Goal: Download file/media

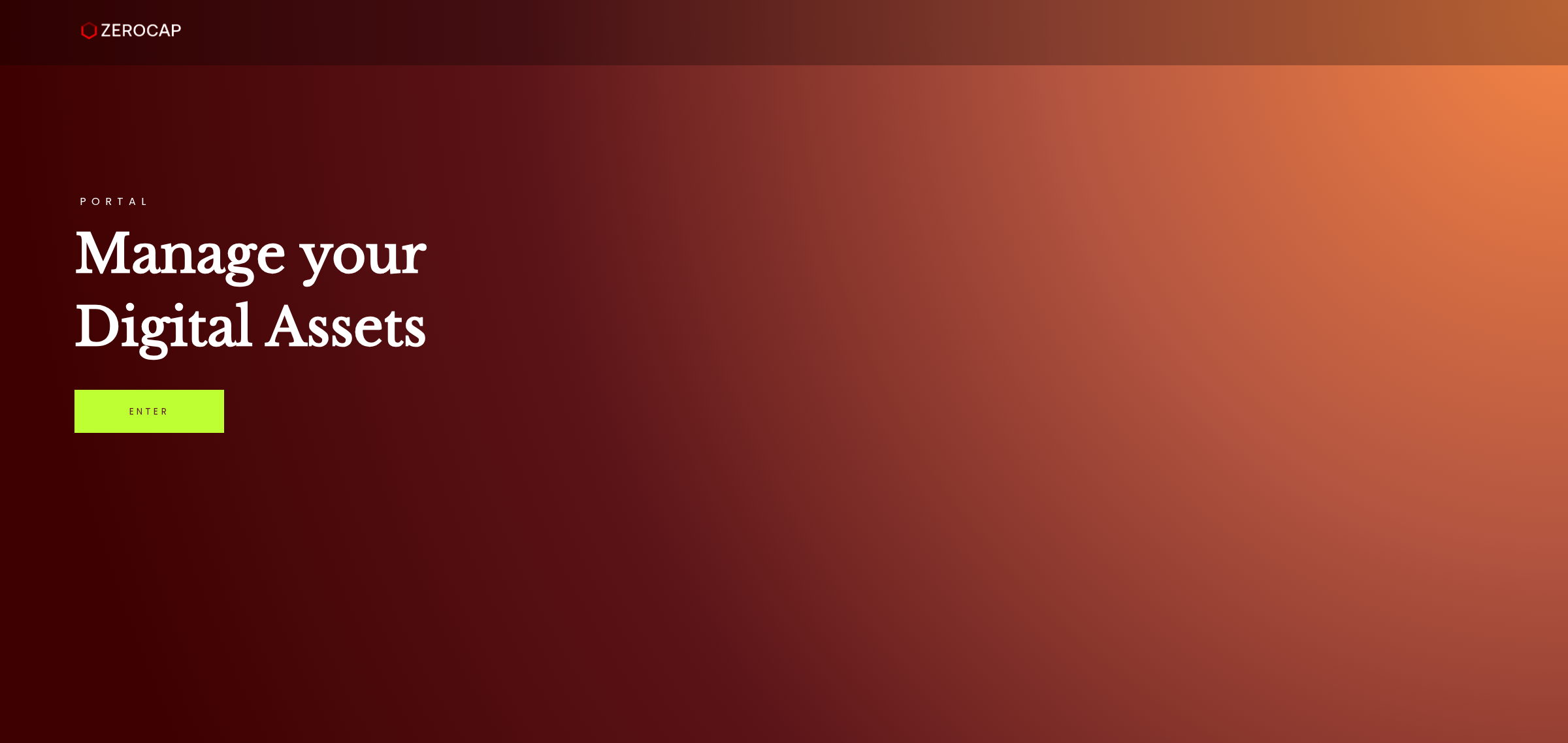
click at [180, 404] on link "Enter" at bounding box center [149, 412] width 150 height 43
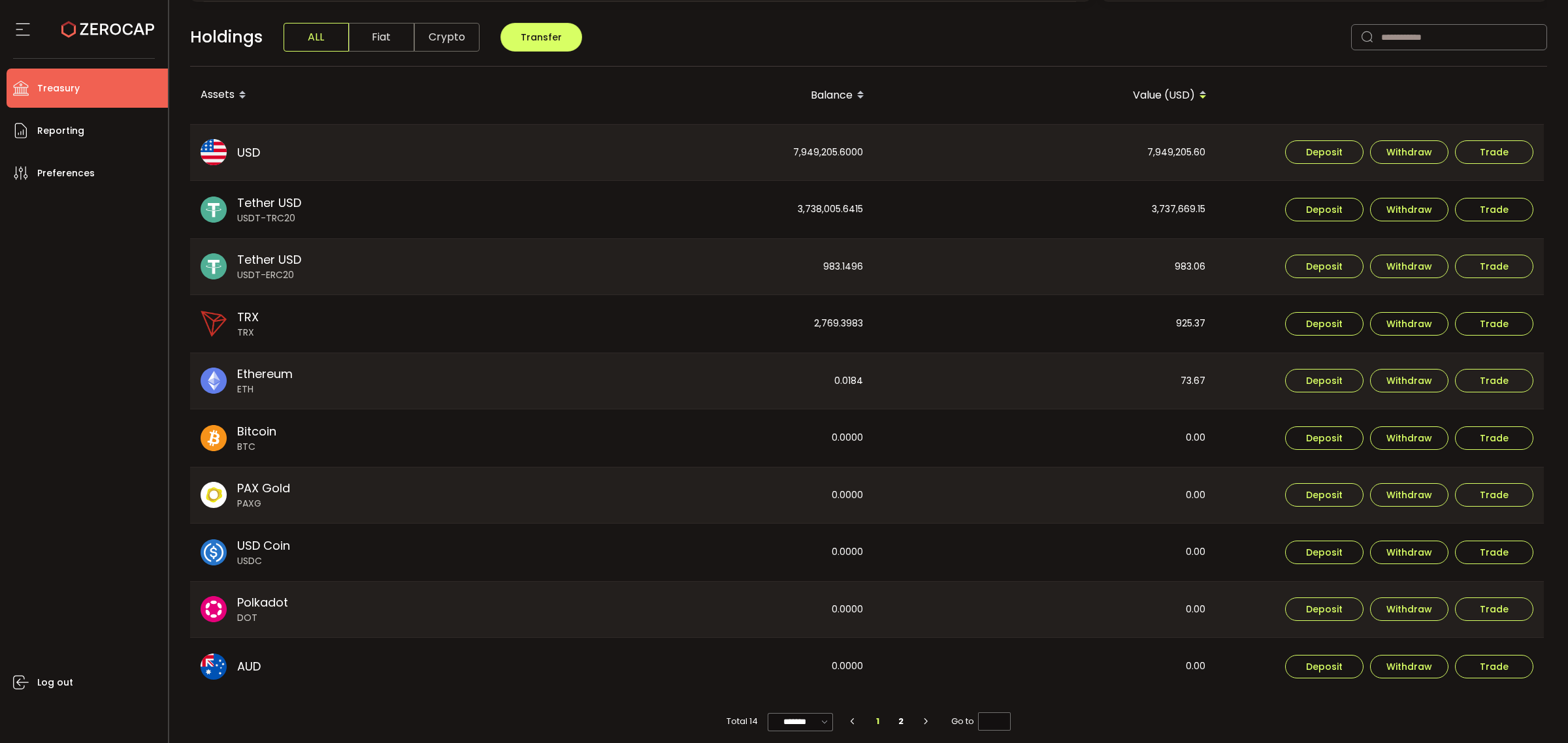
scroll to position [337, 0]
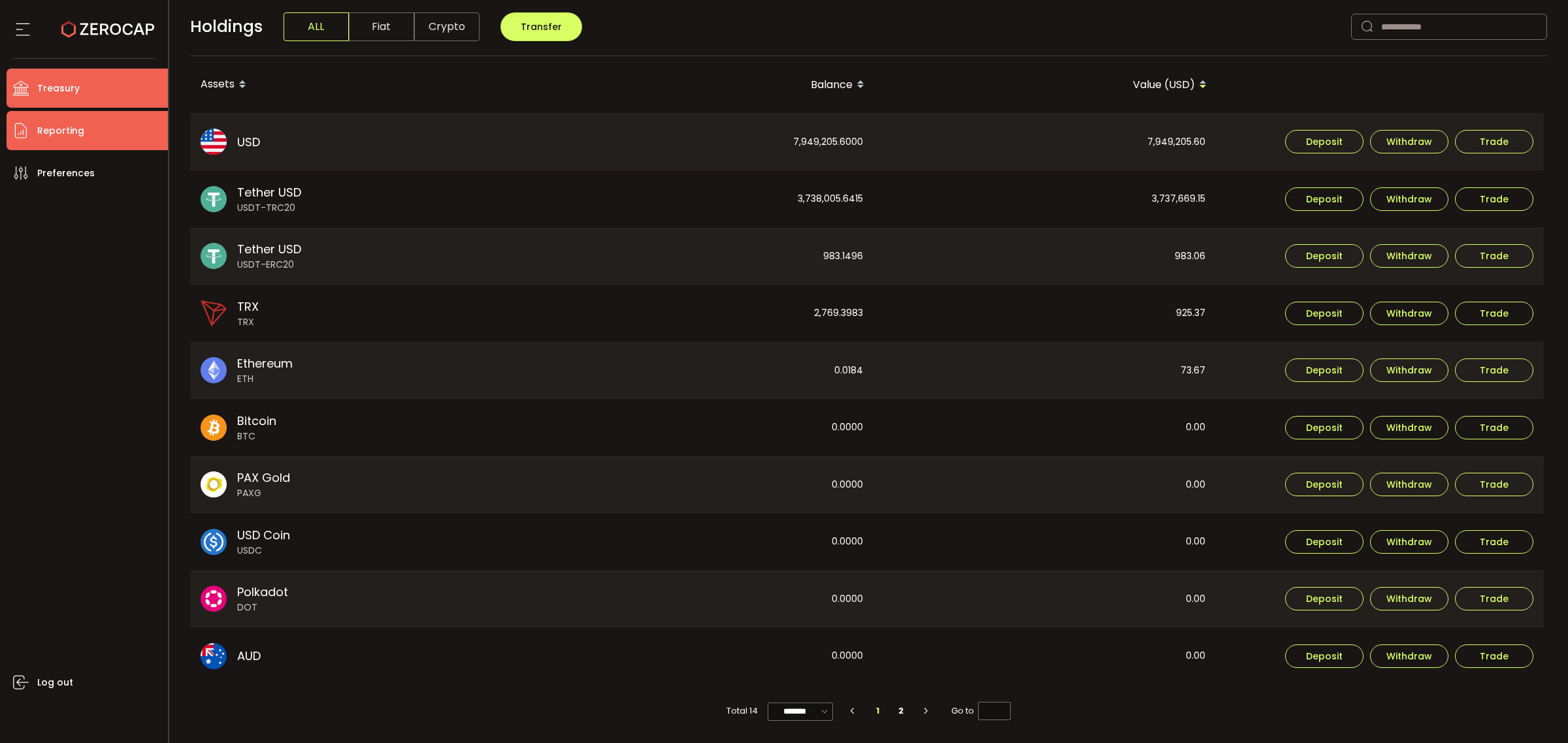
click at [66, 122] on li "Reporting" at bounding box center [87, 130] width 162 height 39
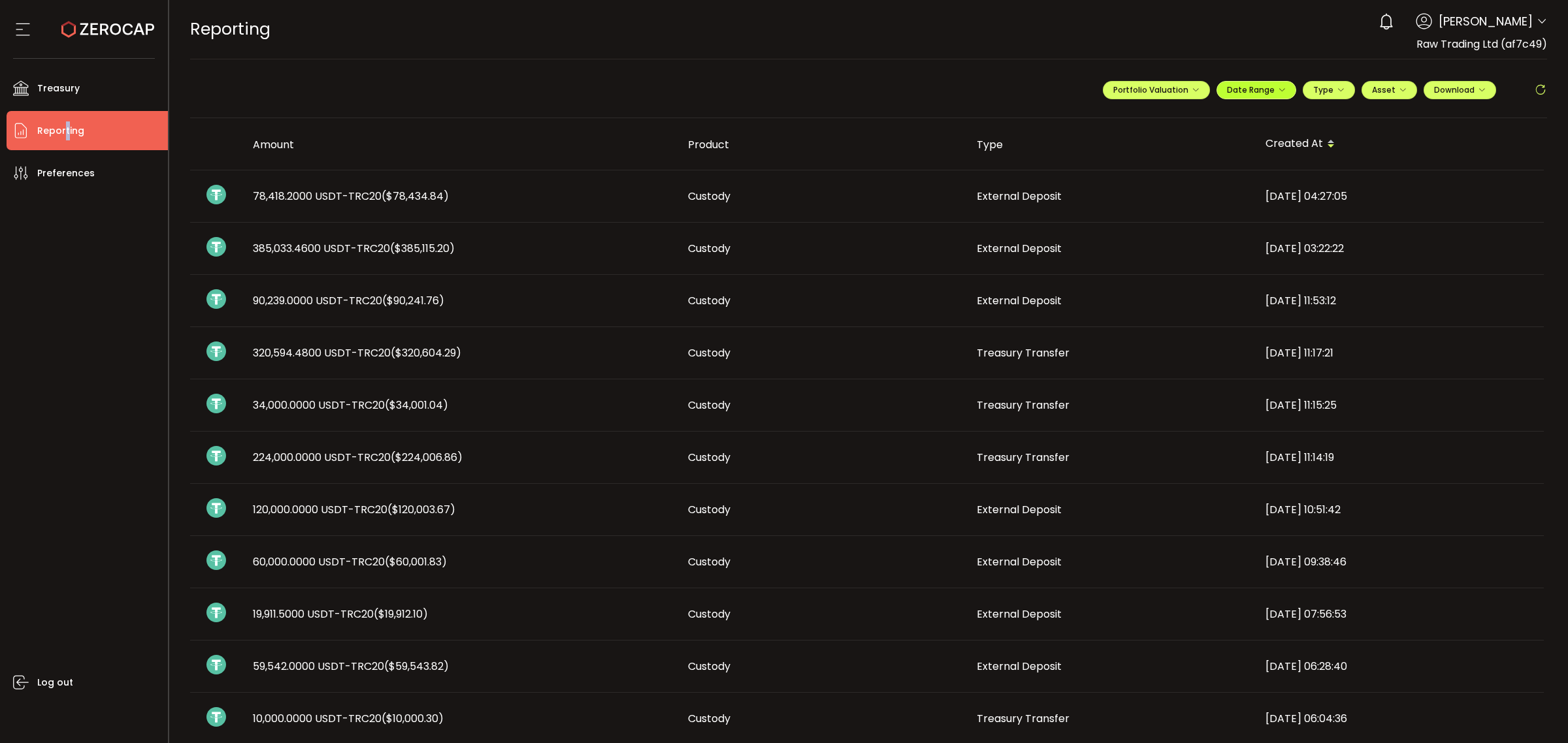
click at [1269, 93] on span "Date Range" at bounding box center [1256, 89] width 59 height 11
click at [1163, 110] on icon at bounding box center [1171, 117] width 16 height 13
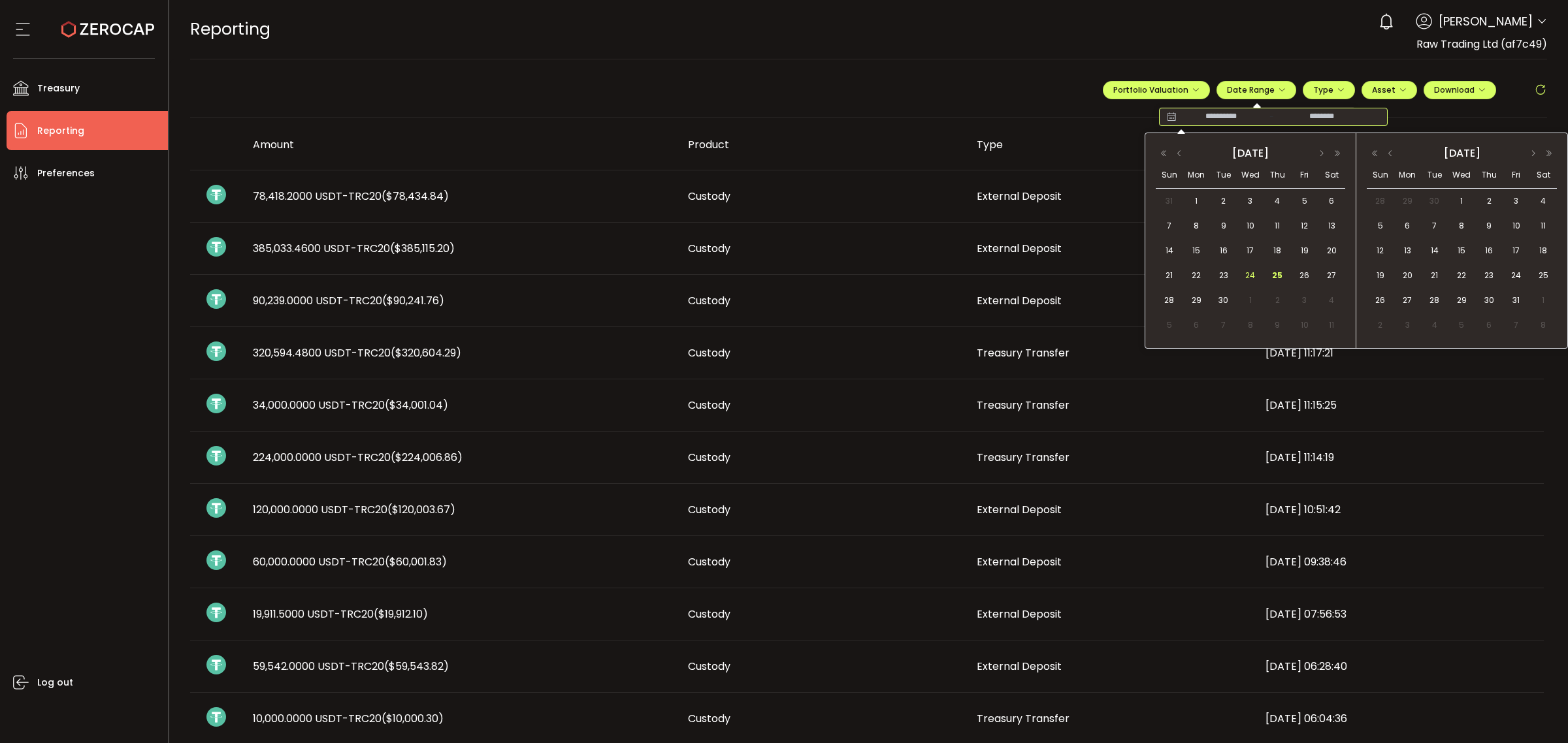
drag, startPoint x: 1201, startPoint y: 276, endPoint x: 1260, endPoint y: 275, distance: 59.0
click at [1206, 276] on div "22" at bounding box center [1196, 275] width 27 height 19
click at [1284, 279] on div "25" at bounding box center [1276, 275] width 24 height 19
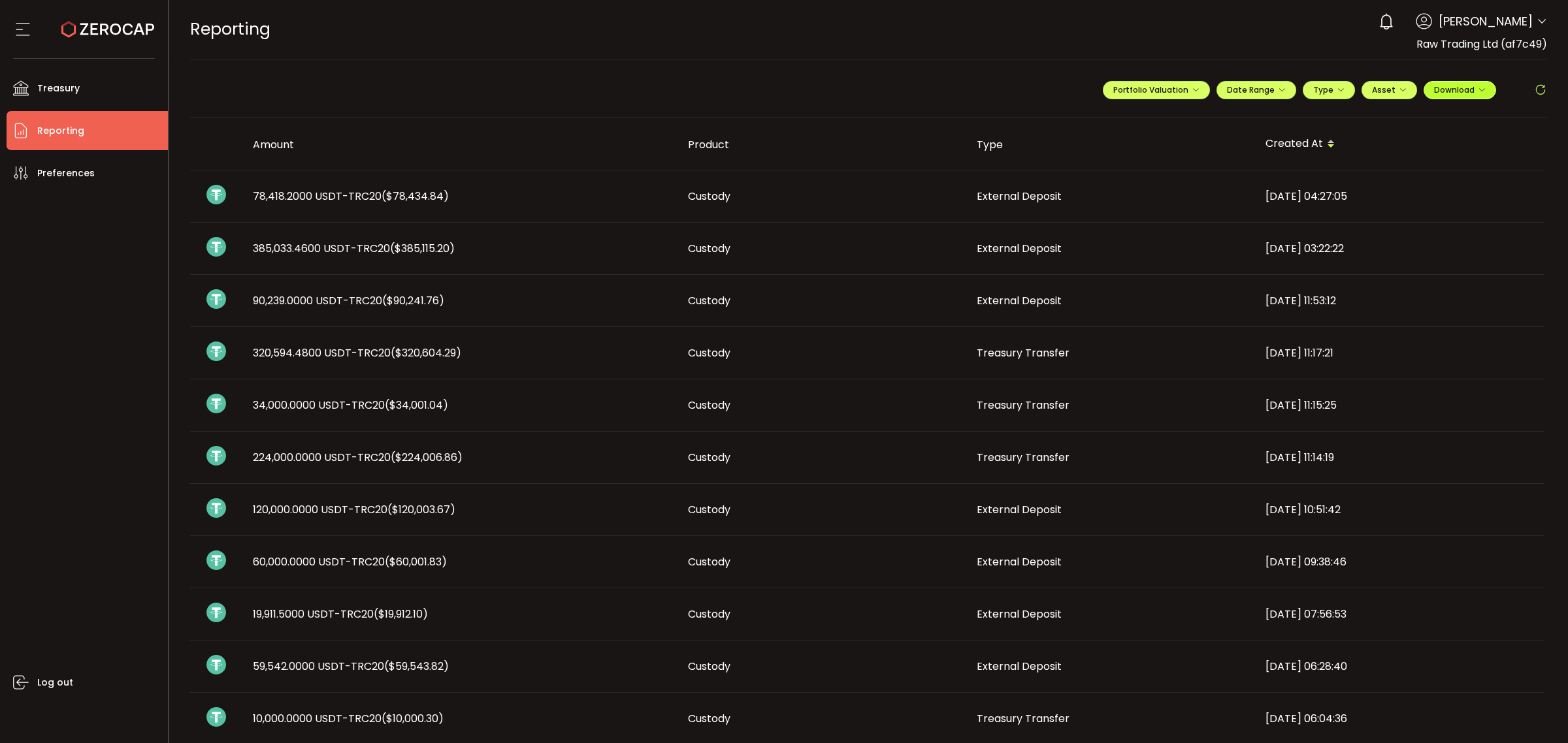
click at [1459, 83] on button "Download" at bounding box center [1459, 90] width 72 height 19
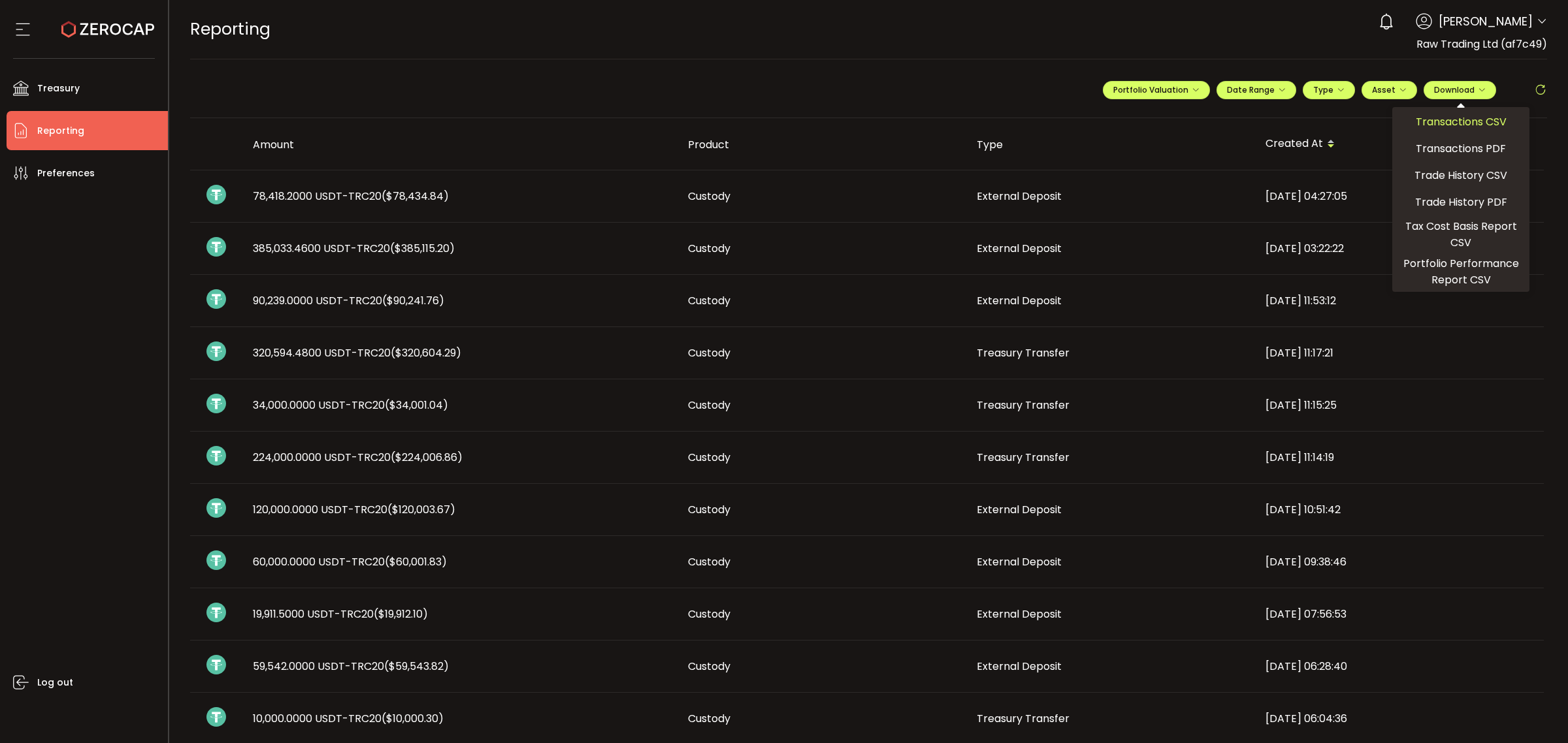
click at [1430, 131] on div "Transactions CSV" at bounding box center [1460, 122] width 130 height 24
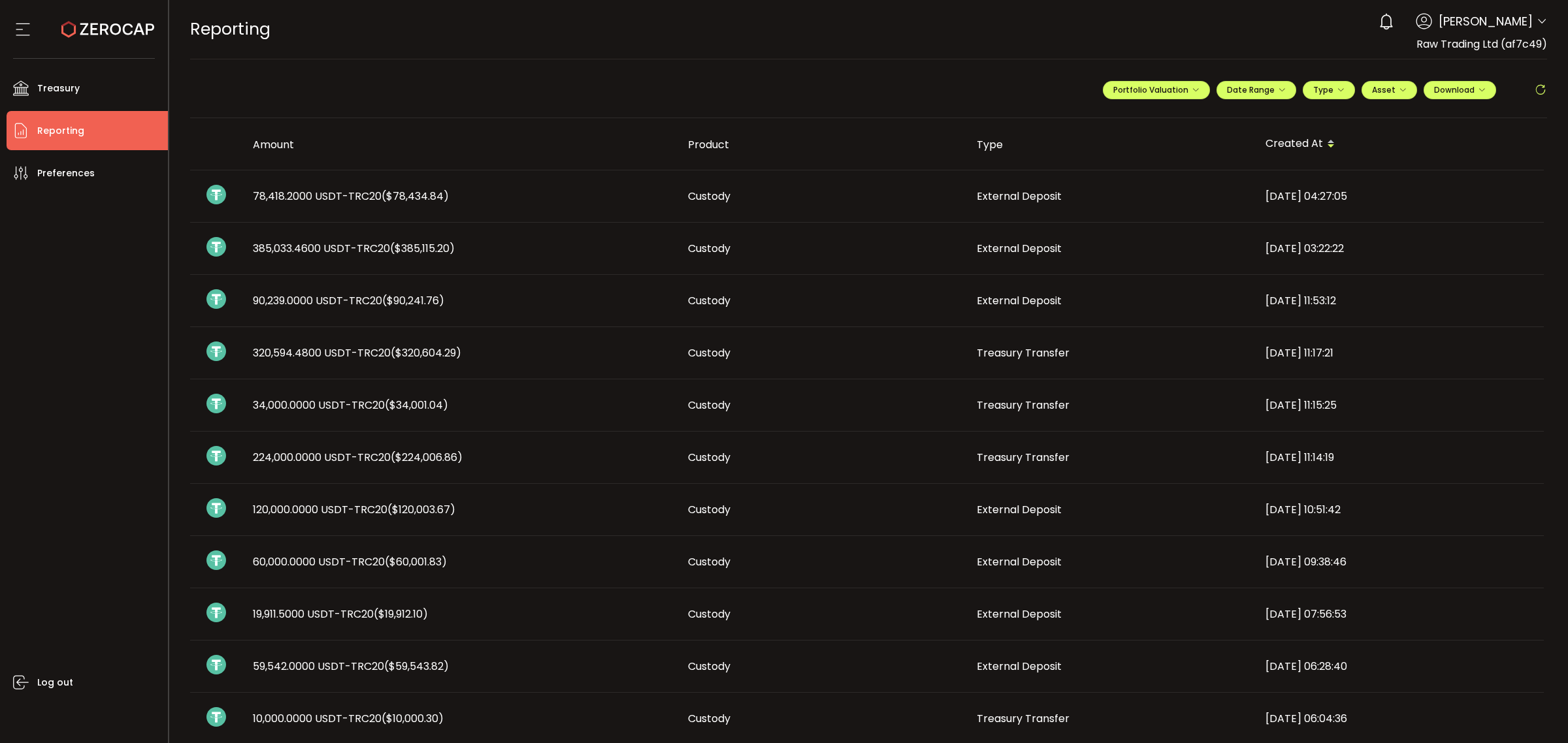
click at [1532, 24] on div "0 Raseem Chenglan Account Raw Trading Ltd (af7c49) Raw Trading Ltd (Payments) (…" at bounding box center [1459, 22] width 175 height 29
click at [1540, 17] on span at bounding box center [1542, 22] width 10 height 13
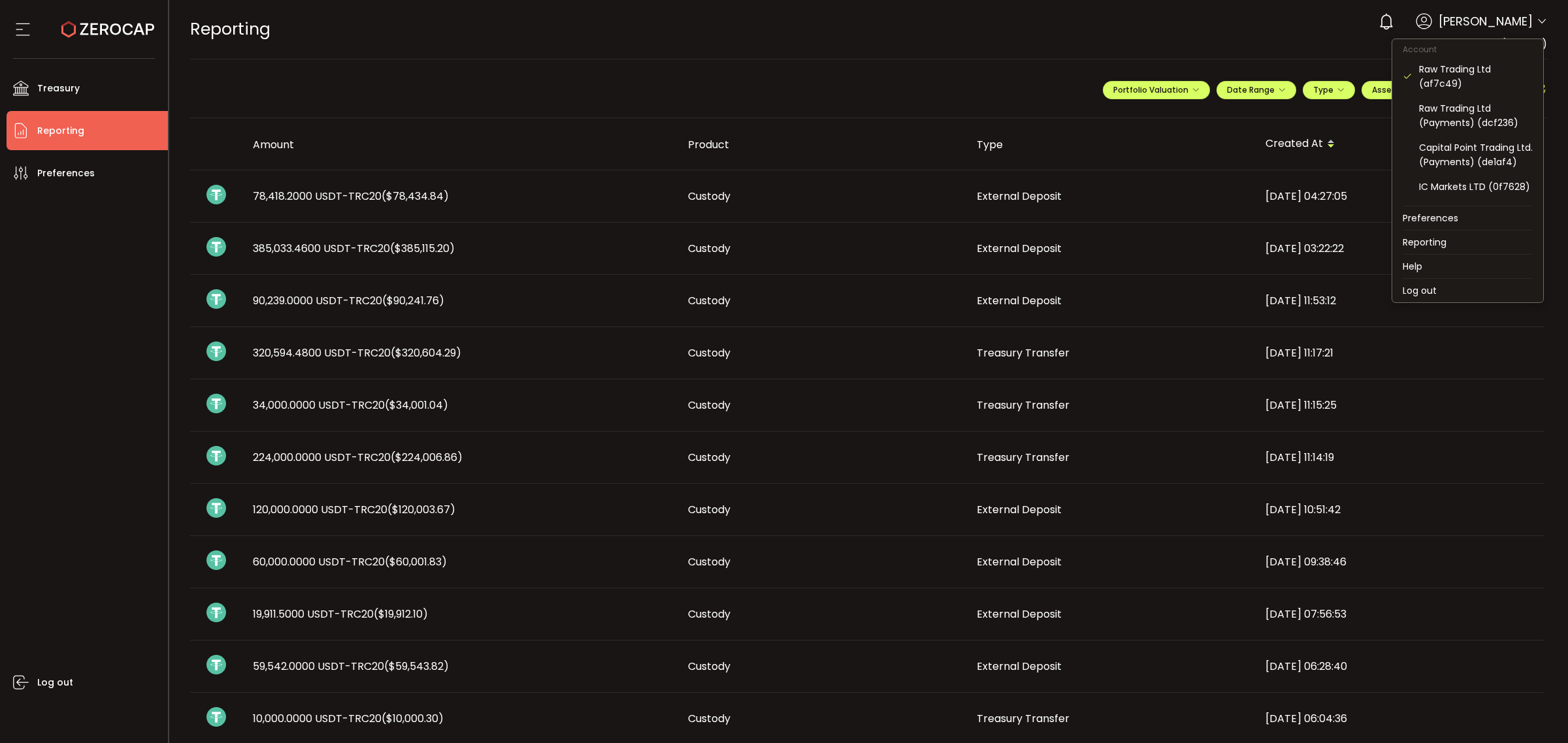
click at [1537, 24] on icon at bounding box center [1542, 22] width 10 height 10
click at [1475, 115] on div "Raw Trading Ltd (Payments) (dcf236)" at bounding box center [1476, 115] width 114 height 29
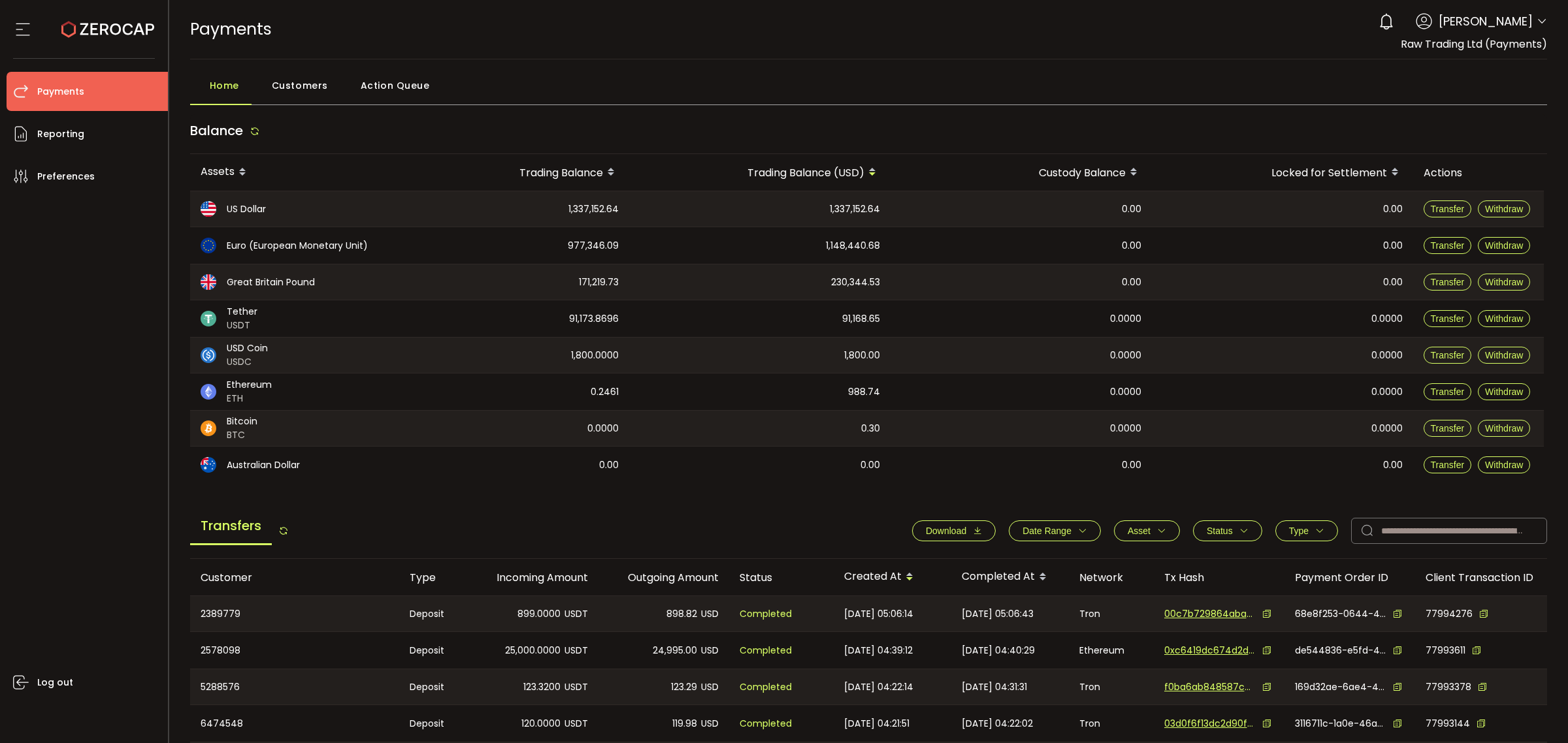
click at [1082, 534] on button "Date Range" at bounding box center [1055, 531] width 92 height 21
click at [1000, 570] on icon at bounding box center [1000, 563] width 14 height 21
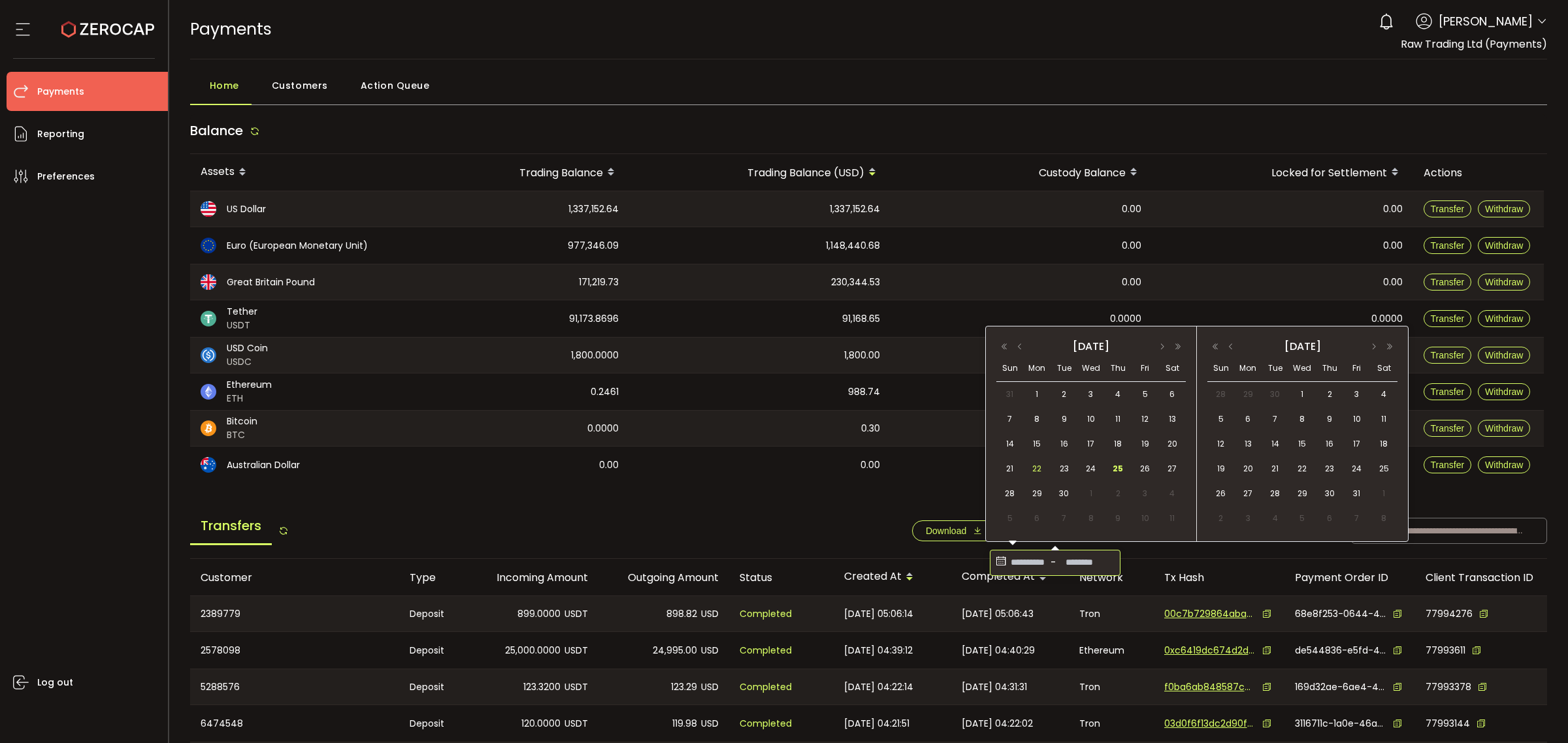
click at [1041, 469] on span "22" at bounding box center [1036, 468] width 16 height 16
click at [1121, 472] on span "25" at bounding box center [1117, 468] width 16 height 16
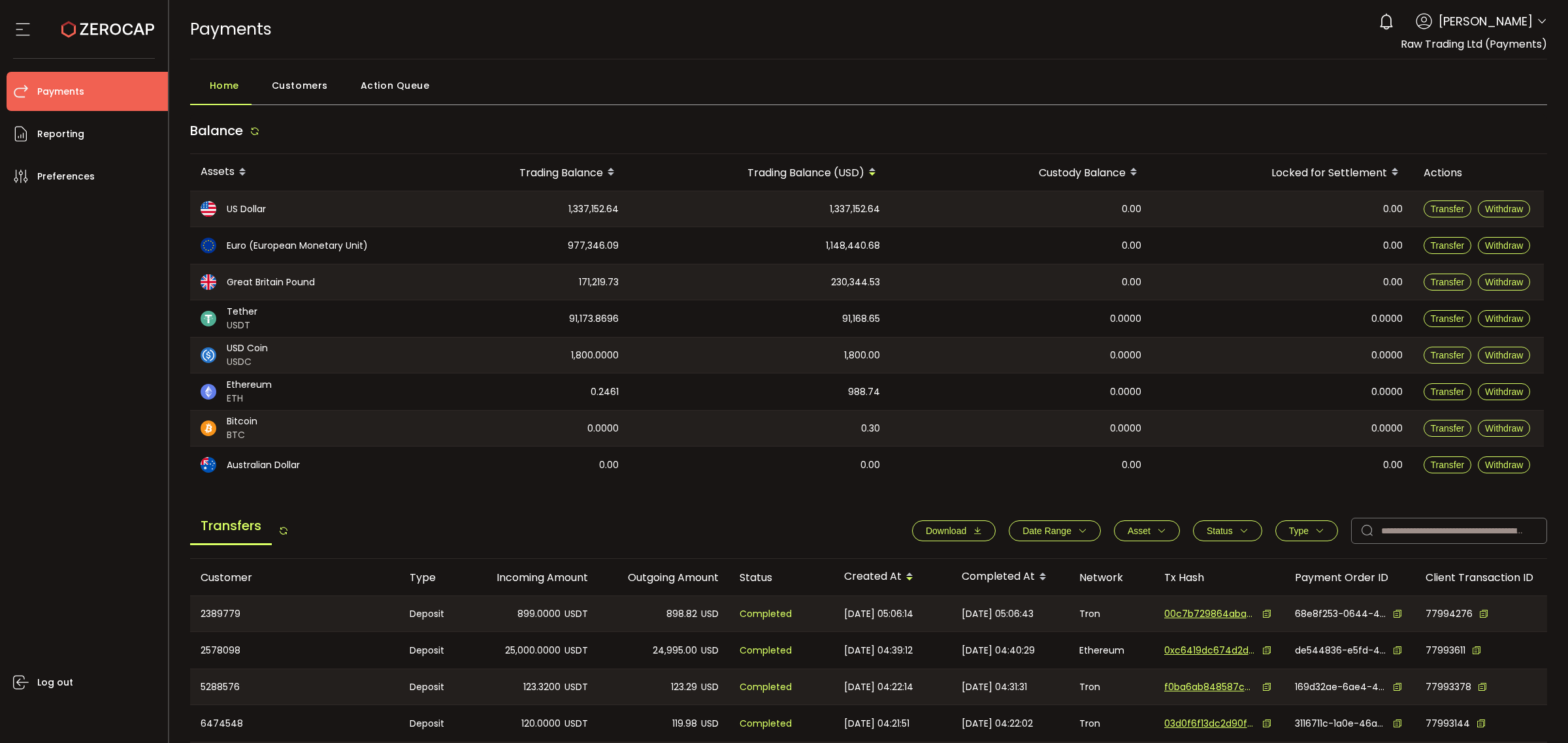
click at [977, 533] on button "Download" at bounding box center [953, 531] width 83 height 21
